Goal: Communication & Community: Answer question/provide support

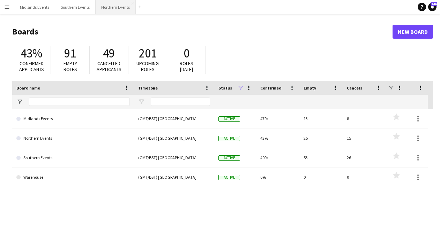
click at [120, 10] on button "Northern Events Close" at bounding box center [116, 7] width 40 height 14
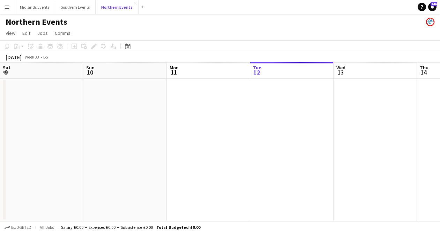
scroll to position [0, 167]
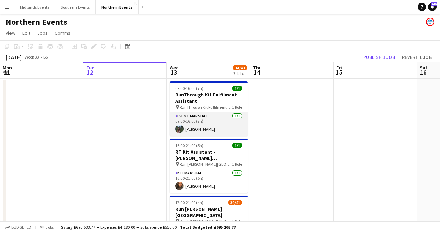
click at [205, 118] on app-card-role "Event Marshal [DATE] 09:00-16:00 (7h) [PERSON_NAME]" at bounding box center [209, 124] width 78 height 24
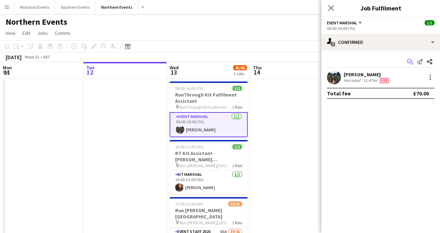
click at [406, 62] on app-icon "Start chat" at bounding box center [410, 62] width 10 height 10
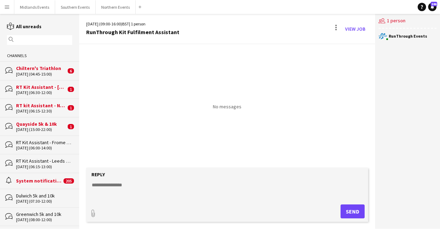
click at [410, 38] on div "RunThrough Events" at bounding box center [408, 36] width 38 height 4
click at [36, 4] on button "Midlands Events Close" at bounding box center [34, 7] width 41 height 14
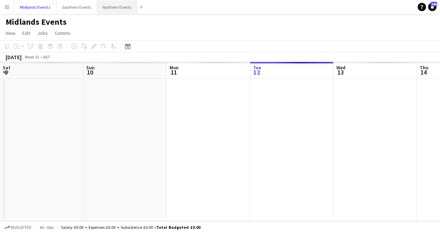
scroll to position [0, 167]
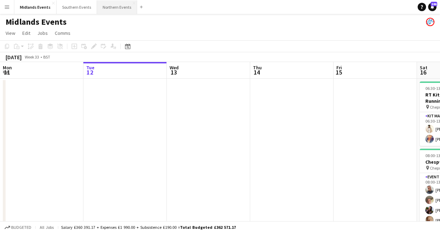
click at [110, 6] on button "Northern Events Close" at bounding box center [117, 7] width 40 height 14
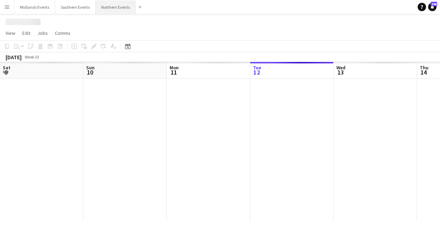
scroll to position [0, 167]
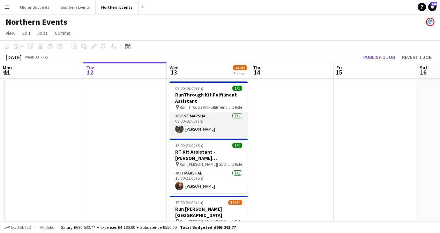
click at [204, 132] on app-card-role "Event Marshal [DATE] 09:00-16:00 (7h) [PERSON_NAME]" at bounding box center [209, 124] width 78 height 24
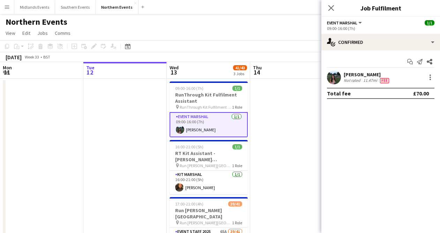
click at [351, 84] on div "[PERSON_NAME] Not rated 11.47mi Fee" at bounding box center [380, 77] width 119 height 14
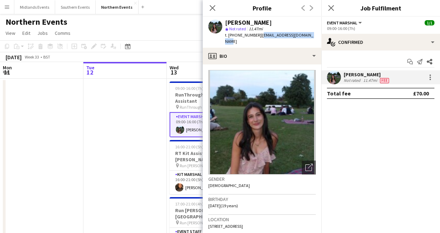
drag, startPoint x: 311, startPoint y: 35, endPoint x: 258, endPoint y: 37, distance: 52.7
click at [258, 37] on div "[PERSON_NAME] star Not rated 11.47mi t. [PHONE_NUMBER] | [EMAIL_ADDRESS][DOMAIN…" at bounding box center [262, 32] width 119 height 31
copy span "[EMAIL_ADDRESS][DOMAIN_NAME]"
click at [293, 114] on img at bounding box center [261, 122] width 107 height 105
click at [350, 80] on div "Not rated" at bounding box center [353, 81] width 18 height 6
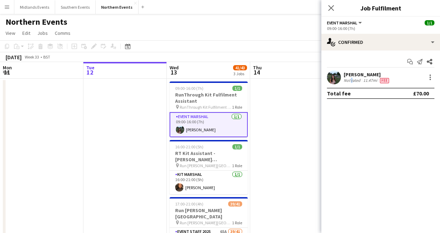
click at [350, 80] on div "Not rated" at bounding box center [353, 81] width 18 height 6
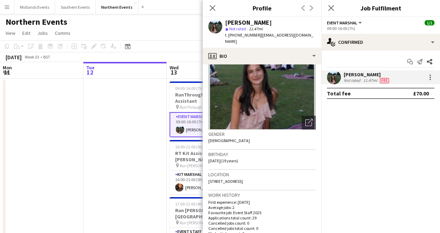
scroll to position [0, 0]
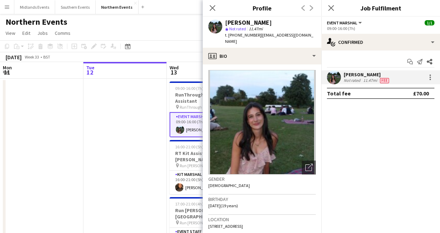
click at [129, 106] on app-date-cell at bounding box center [124, 196] width 83 height 235
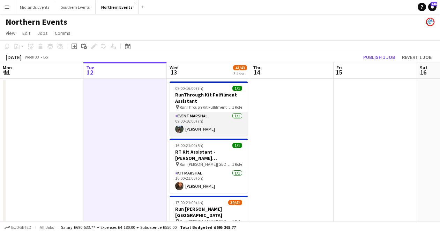
click at [221, 123] on app-card-role "Event Marshal [DATE] 09:00-16:00 (7h) [PERSON_NAME]" at bounding box center [209, 124] width 78 height 24
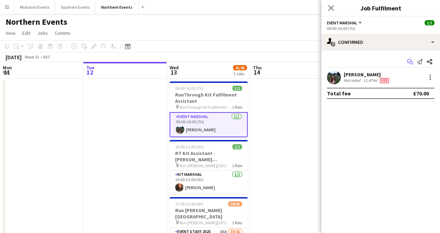
click at [407, 63] on icon "Start chat" at bounding box center [410, 62] width 6 height 6
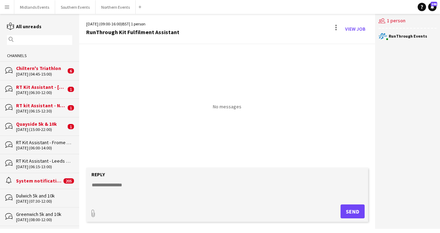
click at [127, 87] on div "No messages" at bounding box center [227, 77] width 296 height 66
click at [38, 152] on div "bubbles RT Kit Assistant - Frome Running Festival [DATE] (06:00-14:00)" at bounding box center [39, 145] width 79 height 18
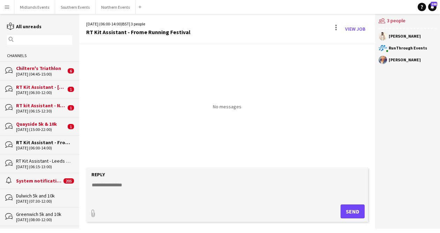
click at [40, 166] on div "[DATE] (06:15-13:00)" at bounding box center [44, 167] width 56 height 5
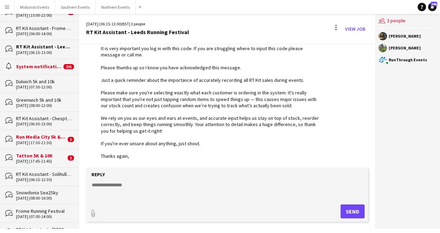
scroll to position [188, 0]
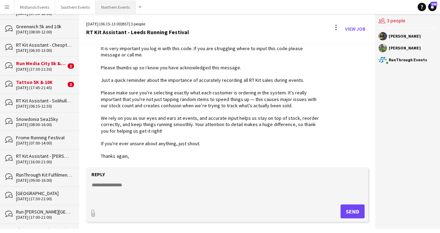
click at [108, 12] on button "Northern Events Close" at bounding box center [116, 7] width 40 height 14
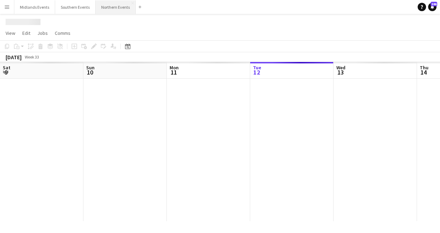
scroll to position [0, 167]
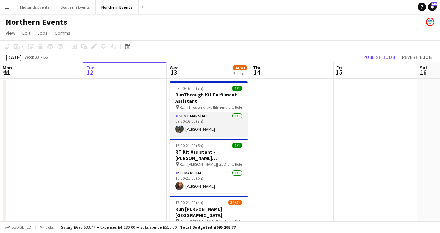
click at [221, 131] on app-card-role "Event Marshal [DATE] 09:00-16:00 (7h) [PERSON_NAME]" at bounding box center [209, 124] width 78 height 24
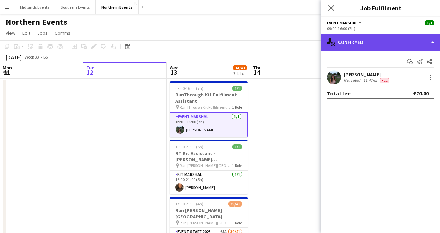
click at [362, 44] on div "single-neutral-actions-check-2 Confirmed" at bounding box center [380, 42] width 119 height 17
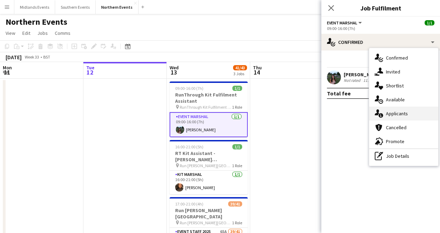
click at [380, 115] on icon at bounding box center [380, 115] width 5 height 5
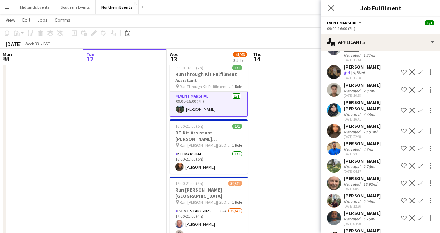
scroll to position [160, 0]
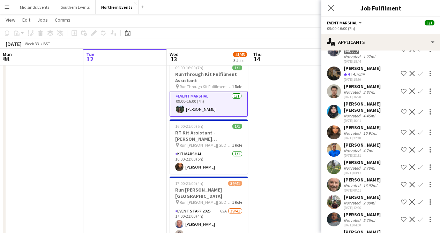
click at [370, 131] on div "10.91mi" at bounding box center [370, 133] width 17 height 5
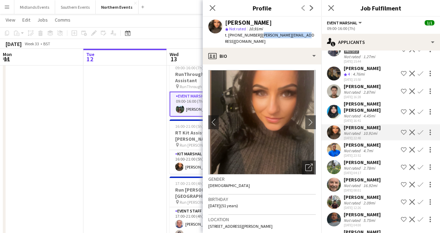
drag, startPoint x: 309, startPoint y: 35, endPoint x: 260, endPoint y: 35, distance: 48.5
click at [260, 35] on div "[PERSON_NAME] star Not rated 10.91mi t. [PHONE_NUMBER] | [PERSON_NAME][EMAIL_AD…" at bounding box center [262, 32] width 119 height 31
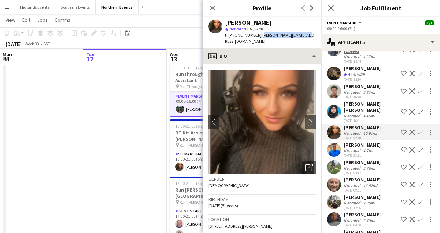
copy span "[PERSON_NAME][EMAIL_ADDRESS][DOMAIN_NAME]"
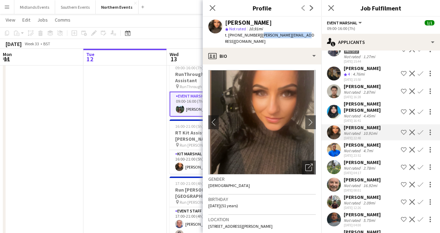
click at [142, 141] on app-date-cell at bounding box center [124, 175] width 83 height 235
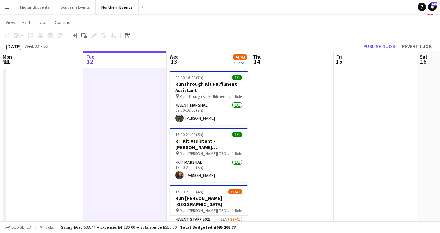
scroll to position [12, 0]
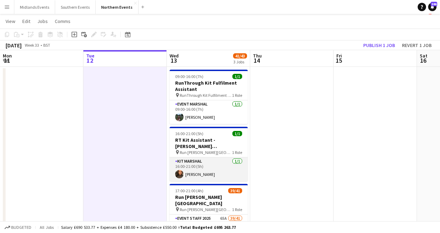
click at [200, 170] on app-card-role "Kit Marshal [DATE] 16:00-21:00 (5h) [PERSON_NAME]" at bounding box center [209, 170] width 78 height 24
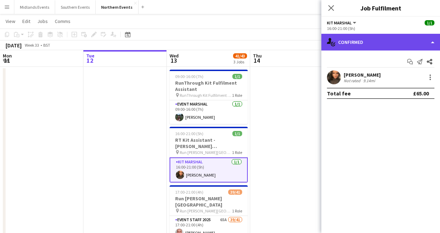
click at [380, 50] on div "single-neutral-actions-check-2 Confirmed" at bounding box center [380, 42] width 119 height 17
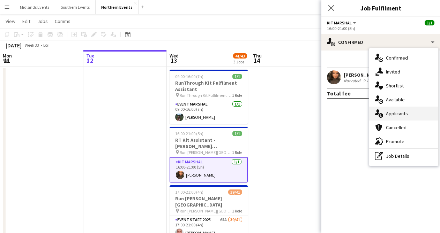
click at [396, 111] on div "single-neutral-actions-information Applicants" at bounding box center [403, 114] width 69 height 14
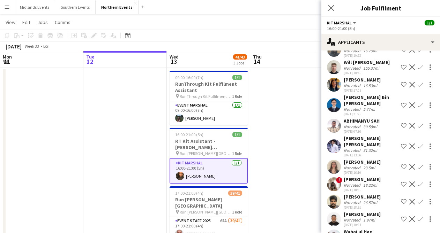
scroll to position [193, 0]
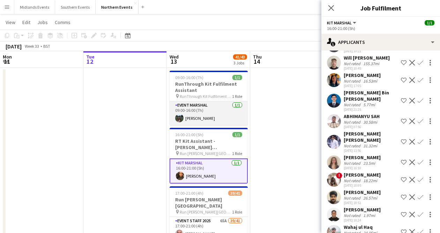
click at [212, 120] on app-card-role "Event Marshal [DATE] 09:00-16:00 (7h) [PERSON_NAME]" at bounding box center [209, 114] width 78 height 24
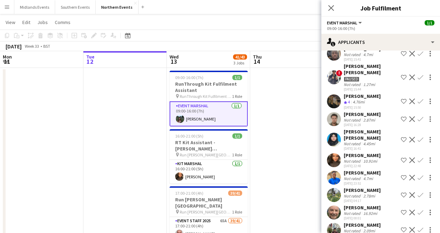
scroll to position [132, 0]
click at [369, 158] on div "10.91mi" at bounding box center [370, 160] width 17 height 5
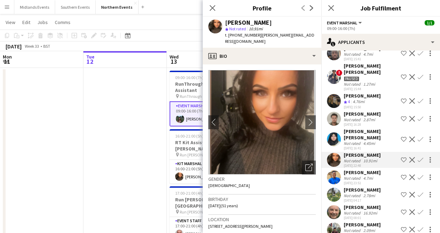
click at [138, 89] on app-date-cell at bounding box center [124, 185] width 83 height 235
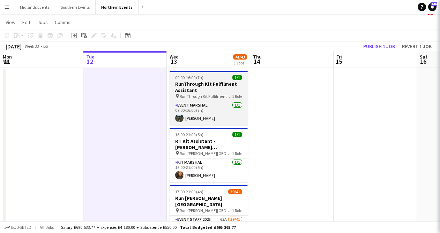
scroll to position [0, 0]
click at [213, 80] on div "09:00-16:00 (7h) 1/1" at bounding box center [209, 77] width 78 height 5
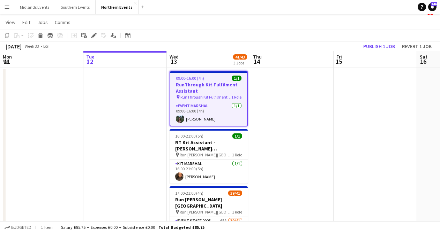
click at [206, 82] on h3 "RunThrough Kit Fulfilment Assistant" at bounding box center [208, 88] width 77 height 13
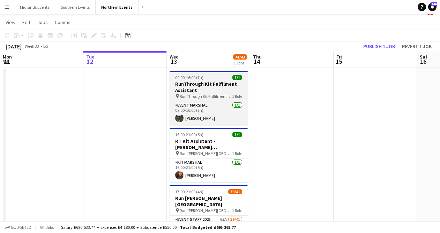
click at [206, 82] on h3 "RunThrough Kit Fulfilment Assistant" at bounding box center [209, 87] width 78 height 13
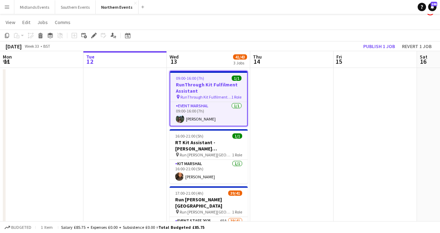
click at [89, 33] on div "Add job Add linked Job Edit Edit linked Job Applicants" at bounding box center [90, 35] width 53 height 8
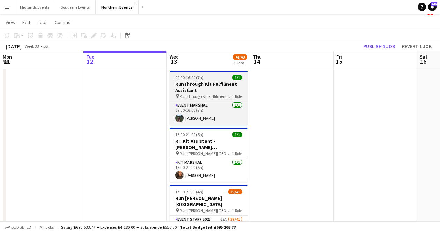
click at [196, 87] on h3 "RunThrough Kit Fulfilment Assistant" at bounding box center [209, 87] width 78 height 13
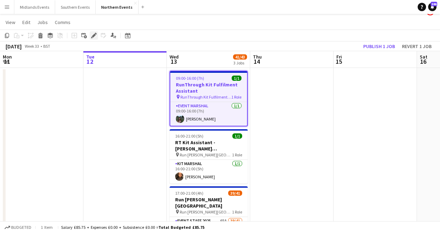
click at [91, 36] on icon "Edit" at bounding box center [94, 36] width 6 height 6
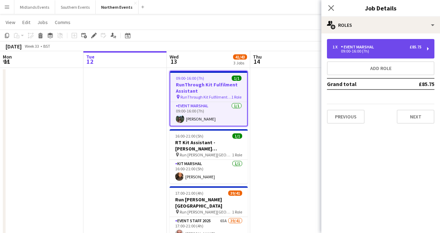
click at [362, 51] on div "09:00-16:00 (7h)" at bounding box center [376, 51] width 89 height 3
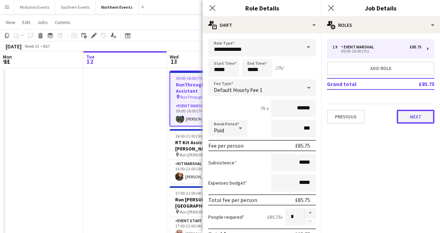
click at [424, 123] on button "Next" at bounding box center [416, 117] width 38 height 14
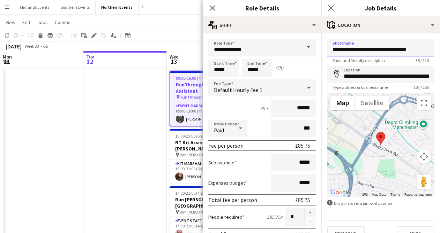
drag, startPoint x: 418, startPoint y: 50, endPoint x: 369, endPoint y: 51, distance: 48.8
click at [369, 51] on input "**********" at bounding box center [380, 47] width 107 height 17
click at [132, 112] on app-date-cell at bounding box center [124, 185] width 83 height 235
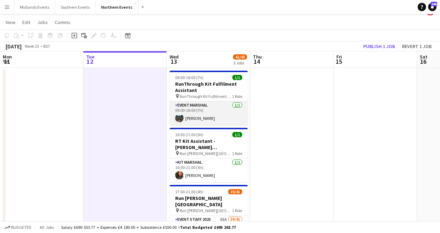
click at [205, 117] on app-card-role "Event Marshal [DATE] 09:00-16:00 (7h) [PERSON_NAME]" at bounding box center [209, 114] width 78 height 24
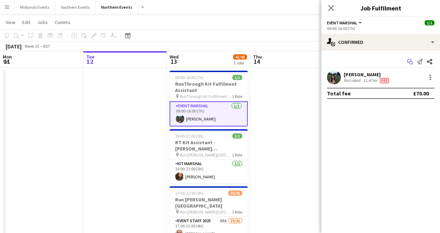
click at [406, 63] on app-icon "Start chat" at bounding box center [410, 62] width 10 height 10
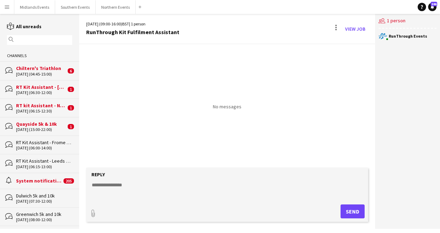
click at [396, 36] on div "RunThrough Events" at bounding box center [408, 36] width 38 height 4
click at [390, 20] on div "users2 1 person" at bounding box center [407, 21] width 58 height 15
click at [335, 25] on div at bounding box center [336, 28] width 8 height 11
click at [340, 41] on app-icon "Delete" at bounding box center [339, 43] width 5 height 6
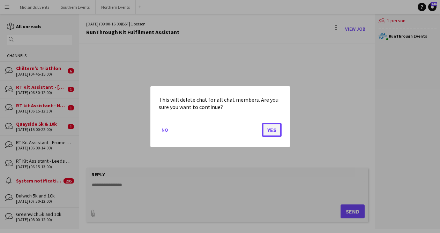
click at [273, 129] on button "Yes" at bounding box center [272, 130] width 20 height 14
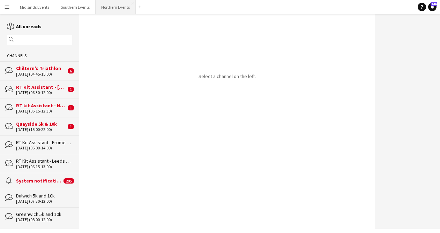
click at [115, 7] on button "Northern Events Close" at bounding box center [116, 7] width 40 height 14
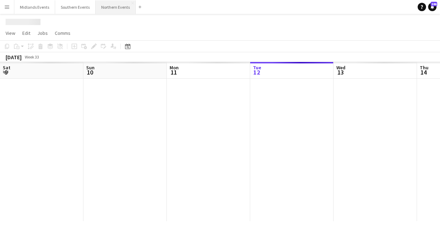
scroll to position [0, 167]
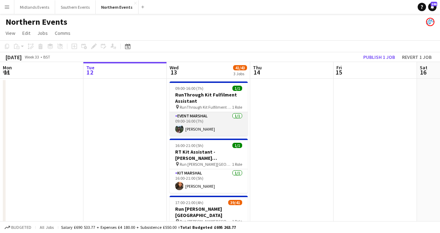
click at [207, 129] on app-card-role "Event Marshal [DATE] 09:00-16:00 (7h) [PERSON_NAME]" at bounding box center [209, 124] width 78 height 24
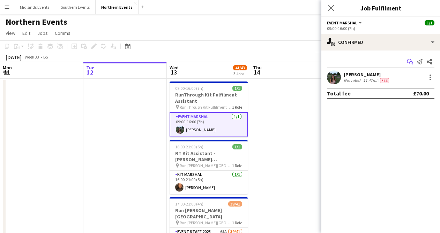
click at [410, 65] on app-icon "Start chat" at bounding box center [410, 62] width 10 height 10
click at [409, 63] on icon at bounding box center [410, 62] width 3 height 3
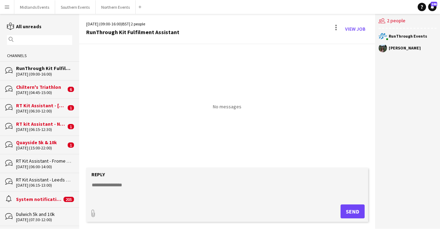
click at [131, 187] on textarea at bounding box center [228, 191] width 275 height 18
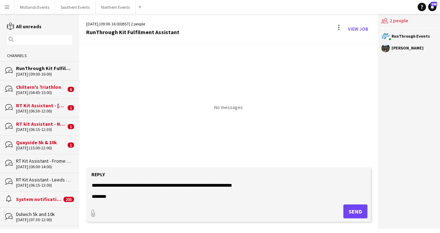
scroll to position [16, 0]
type textarea "**********"
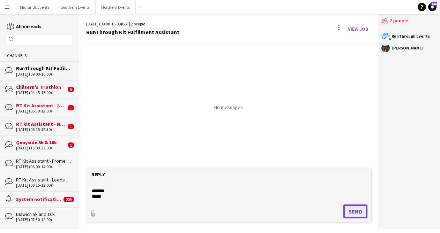
click at [359, 210] on button "Send" at bounding box center [355, 212] width 24 height 14
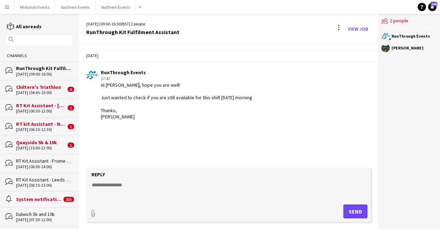
click at [130, 86] on div "Hi [PERSON_NAME], hope you are well! Just wanted to check if you are still avai…" at bounding box center [176, 101] width 151 height 38
click at [48, 201] on div "System notifications" at bounding box center [39, 199] width 46 height 6
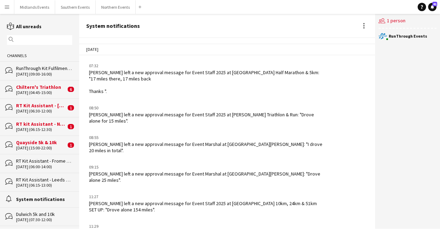
scroll to position [785, 0]
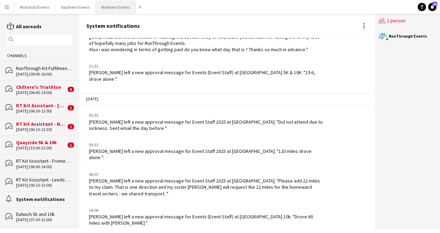
click at [112, 12] on button "Northern Events Close" at bounding box center [116, 7] width 40 height 14
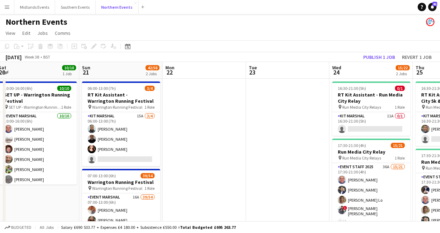
scroll to position [0, 173]
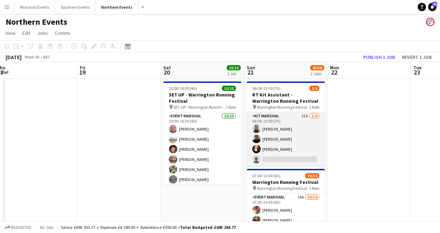
click at [288, 157] on app-card-role "Kit Marshal 15A [DATE] 06:00-13:00 (7h) [PERSON_NAME] [PERSON_NAME] [PERSON_NAM…" at bounding box center [286, 139] width 78 height 54
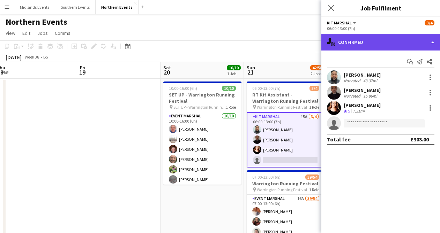
click at [368, 48] on div "single-neutral-actions-check-2 Confirmed" at bounding box center [380, 42] width 119 height 17
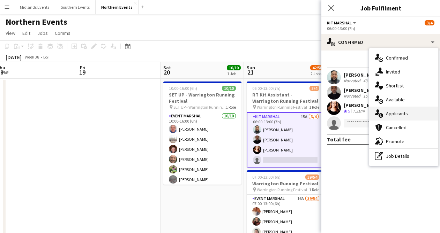
click at [393, 113] on div "single-neutral-actions-information Applicants" at bounding box center [403, 114] width 69 height 14
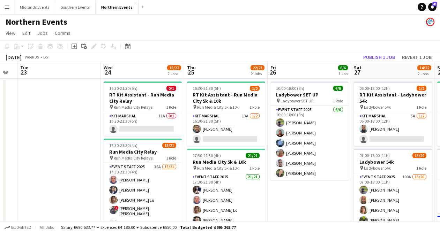
scroll to position [0, 271]
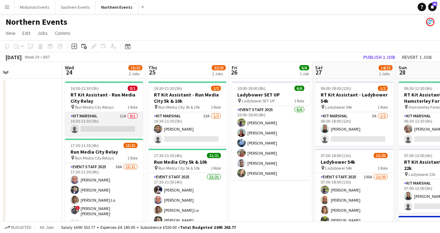
click at [121, 124] on app-card-role "Kit Marshal 11A 0/1 16:30-21:30 (5h) single-neutral-actions" at bounding box center [104, 124] width 78 height 24
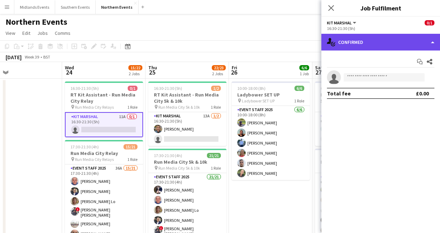
click at [411, 41] on div "single-neutral-actions-check-2 Confirmed" at bounding box center [380, 42] width 119 height 17
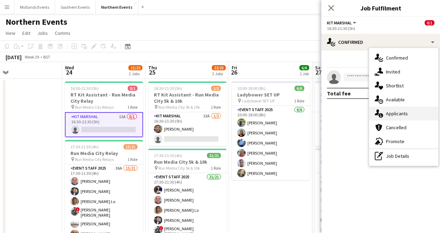
click at [398, 111] on div "single-neutral-actions-information Applicants" at bounding box center [403, 114] width 69 height 14
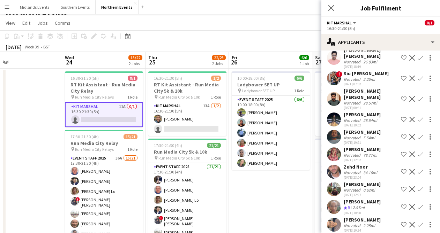
scroll to position [11, 0]
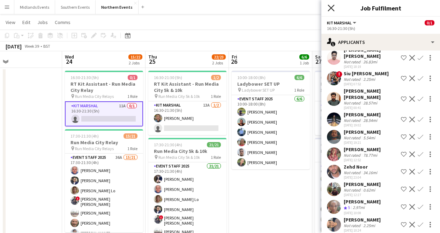
click at [328, 9] on icon "Close pop-in" at bounding box center [331, 8] width 7 height 7
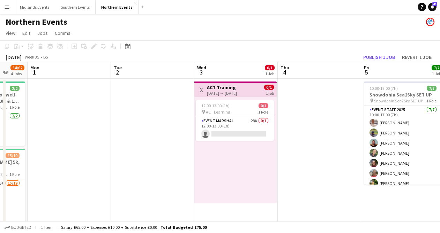
scroll to position [0, 163]
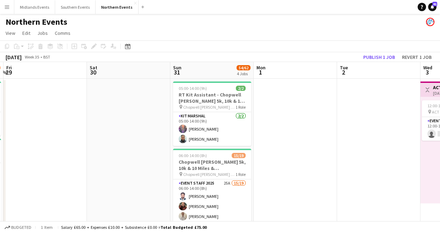
click at [7, 13] on button "Menu" at bounding box center [7, 7] width 14 height 14
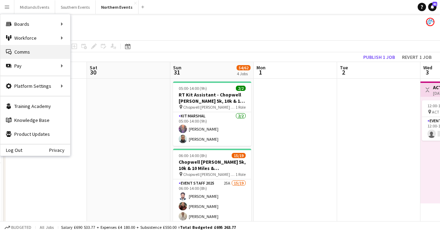
click at [21, 48] on link "Comms Comms" at bounding box center [35, 52] width 70 height 14
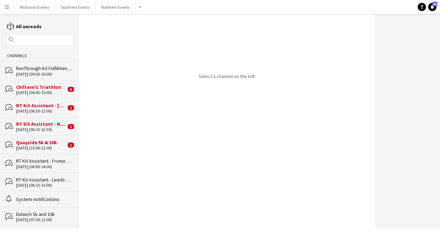
click at [31, 74] on div "[DATE] (09:00-16:00)" at bounding box center [44, 74] width 56 height 5
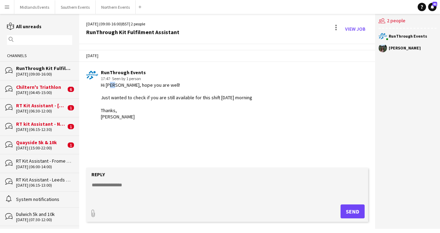
drag, startPoint x: 113, startPoint y: 85, endPoint x: 106, endPoint y: 85, distance: 7.0
click at [107, 85] on div "Hi [PERSON_NAME], hope you are well! Just wanted to check if you are still avai…" at bounding box center [176, 101] width 151 height 38
